Goal: Register for event/course

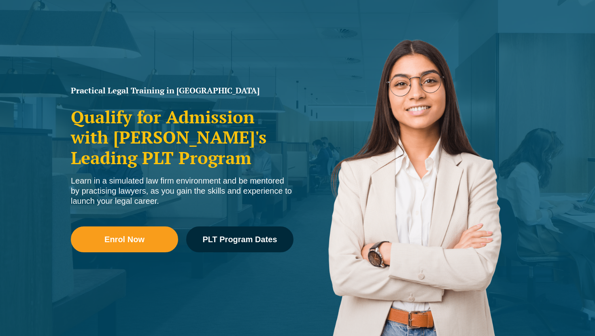
scroll to position [70, 0]
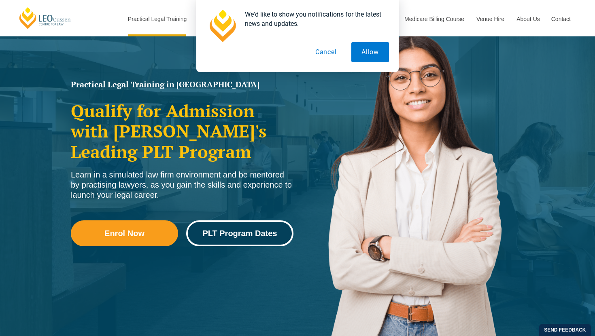
click at [229, 235] on span "PLT Program Dates" at bounding box center [239, 233] width 74 height 8
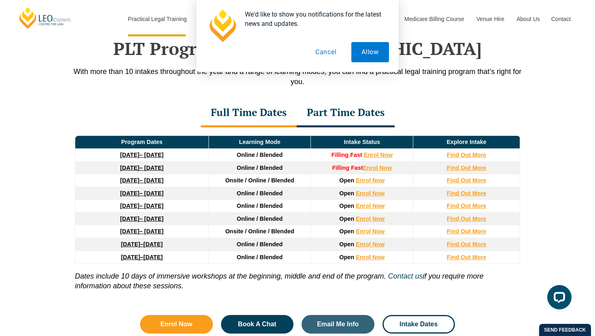
scroll to position [1056, 0]
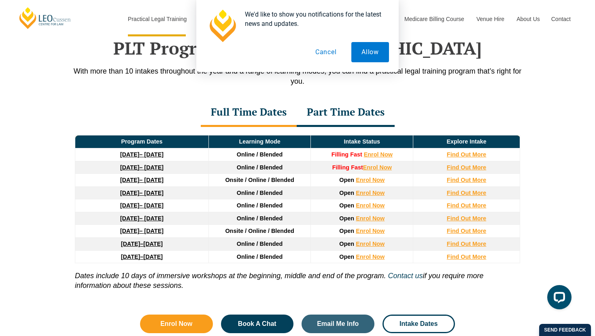
click at [332, 35] on div at bounding box center [297, 26] width 183 height 32
click at [328, 46] on button "Cancel" at bounding box center [326, 52] width 42 height 20
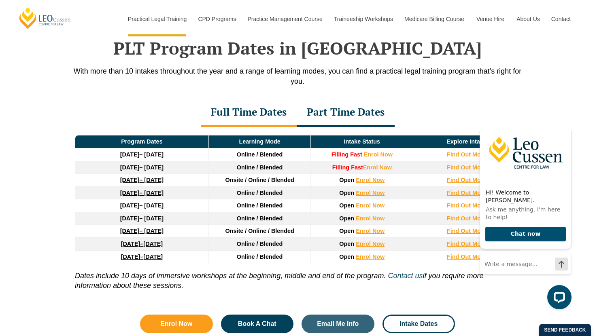
click at [567, 121] on icon "Hide greeting" at bounding box center [566, 116] width 10 height 10
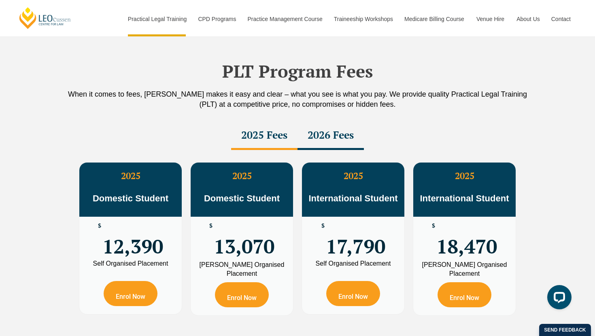
scroll to position [1385, 0]
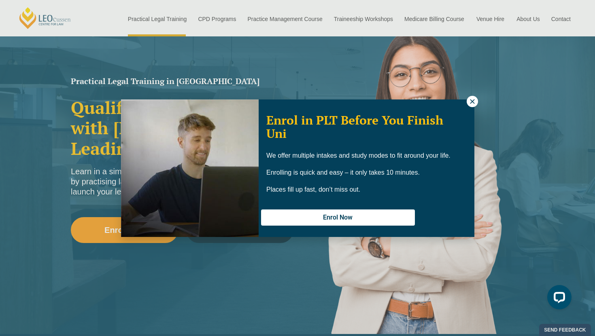
scroll to position [70, 0]
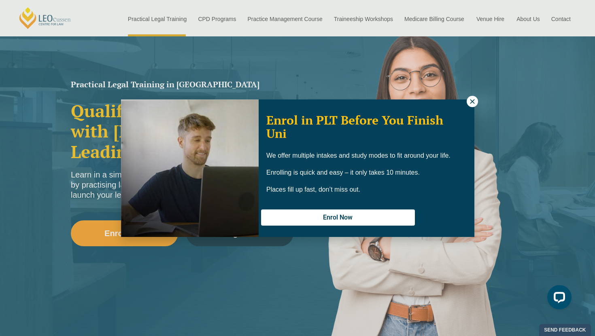
click at [472, 98] on icon at bounding box center [471, 101] width 7 height 7
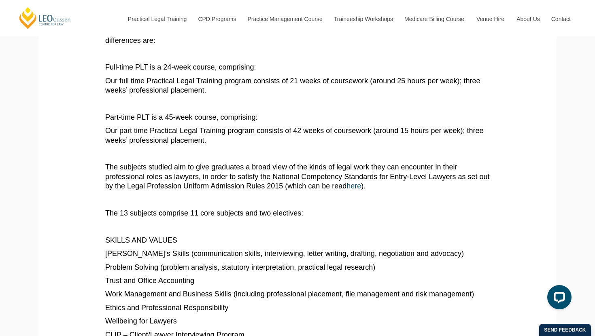
scroll to position [276, 0]
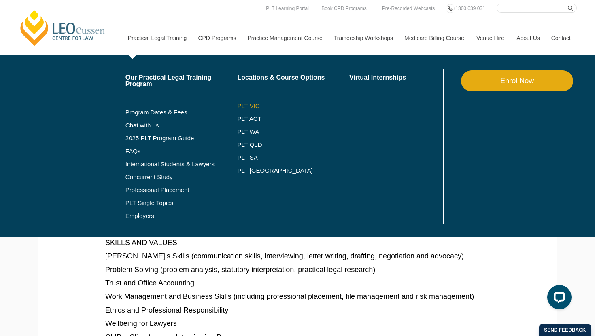
click at [250, 108] on link "PLT VIC" at bounding box center [293, 106] width 112 height 6
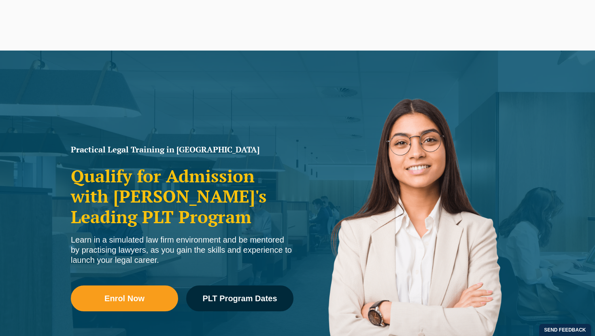
scroll to position [9, 0]
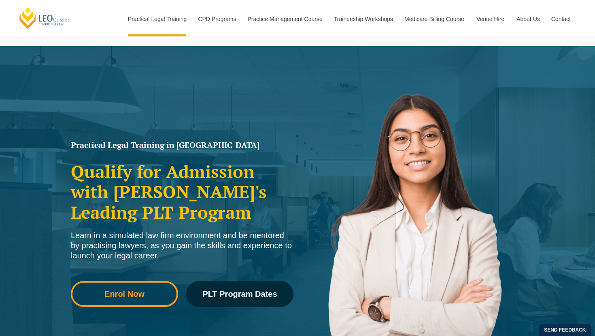
click at [169, 293] on span "Enrol Now" at bounding box center [124, 294] width 96 height 8
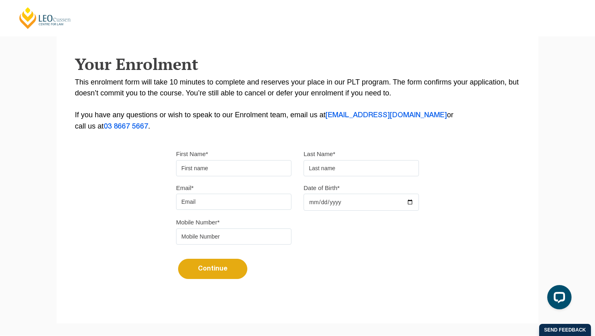
scroll to position [218, 0]
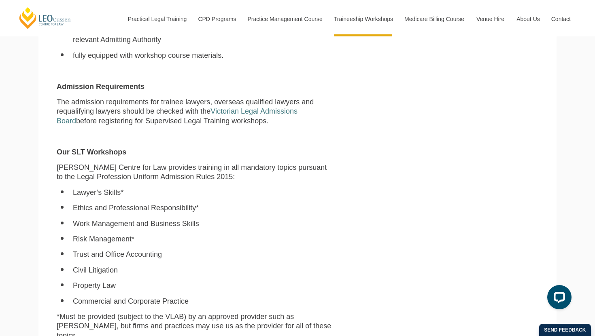
scroll to position [445, 0]
